Goal: Check status: Check status

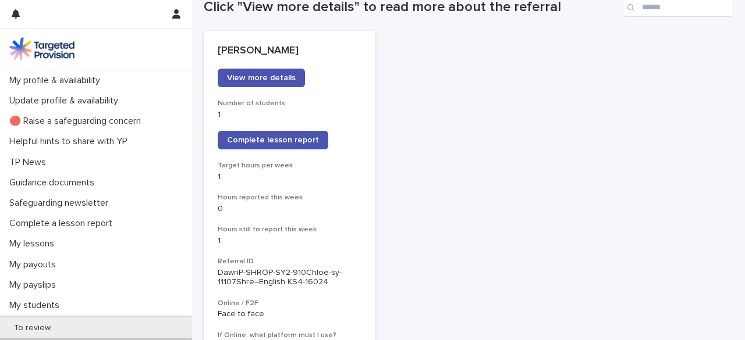
scroll to position [144, 0]
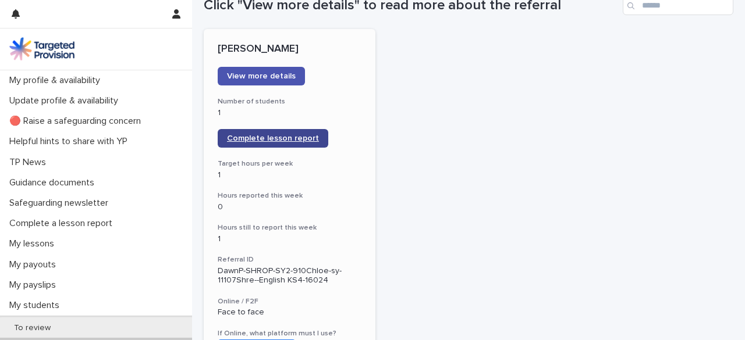
click at [277, 137] on span "Complete lesson report" at bounding box center [273, 138] width 92 height 8
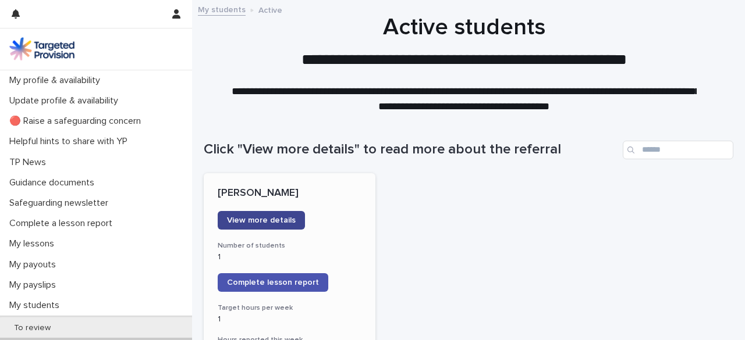
click at [265, 216] on span "View more details" at bounding box center [261, 220] width 69 height 8
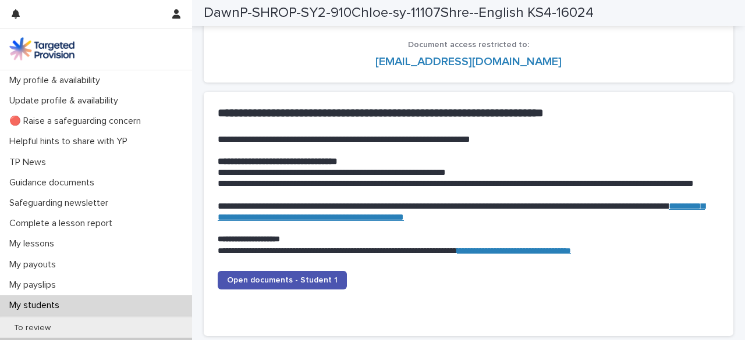
scroll to position [1086, 0]
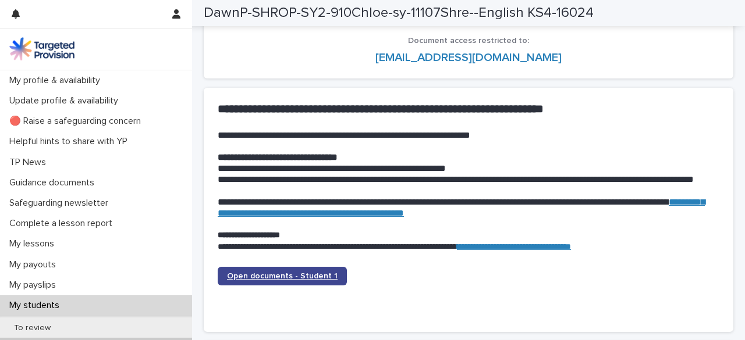
click at [304, 275] on span "Open documents - Student 1" at bounding box center [282, 276] width 111 height 8
